Goal: Transaction & Acquisition: Purchase product/service

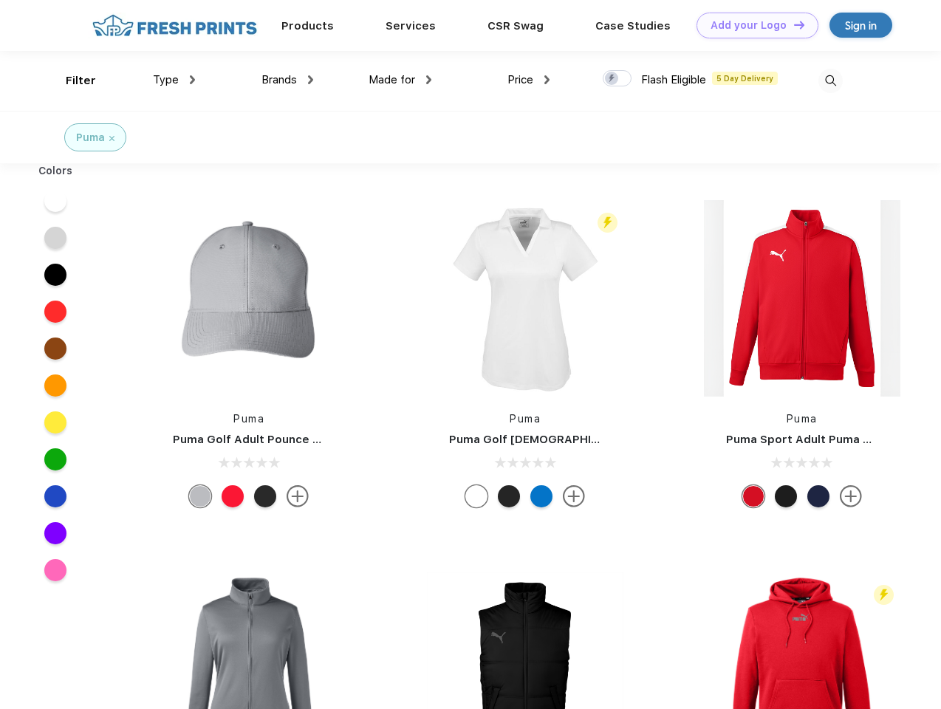
scroll to position [1, 0]
click at [752, 25] on link "Add your Logo Design Tool" at bounding box center [758, 26] width 122 height 26
click at [0, 0] on div "Design Tool" at bounding box center [0, 0] width 0 height 0
click at [793, 24] on link "Add your Logo Design Tool" at bounding box center [758, 26] width 122 height 26
click at [71, 81] on div "Filter" at bounding box center [81, 80] width 30 height 17
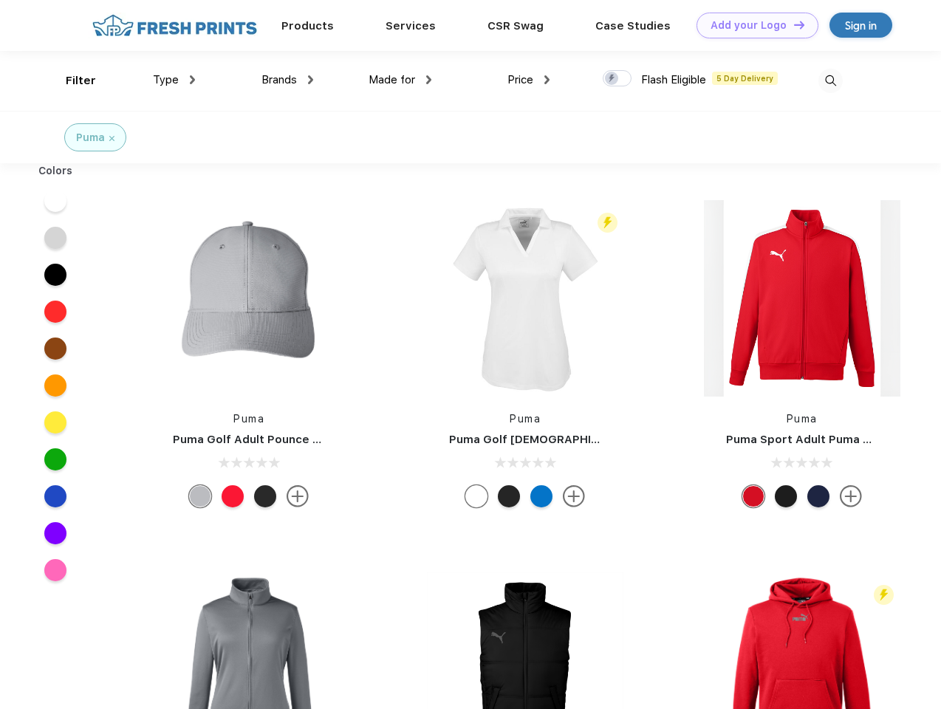
click at [174, 80] on span "Type" at bounding box center [166, 79] width 26 height 13
click at [287, 80] on span "Brands" at bounding box center [278, 79] width 35 height 13
click at [400, 80] on span "Made for" at bounding box center [392, 79] width 47 height 13
click at [529, 80] on span "Price" at bounding box center [520, 79] width 26 height 13
click at [618, 79] on div at bounding box center [617, 78] width 29 height 16
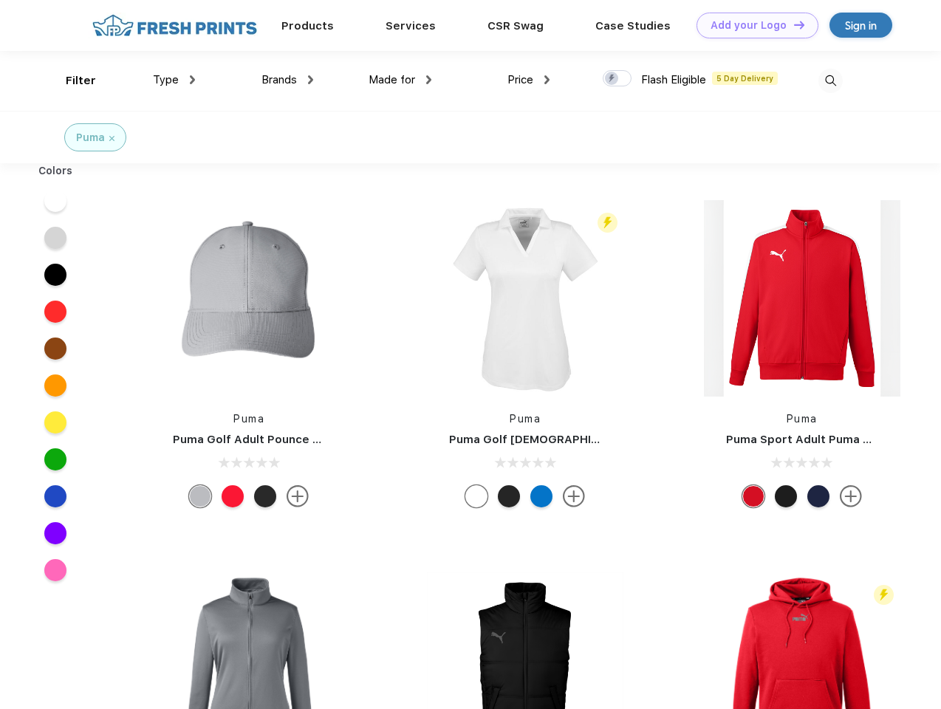
click at [612, 79] on input "checkbox" at bounding box center [608, 74] width 10 height 10
click at [830, 81] on img at bounding box center [830, 81] width 24 height 24
